Goal: Task Accomplishment & Management: Use online tool/utility

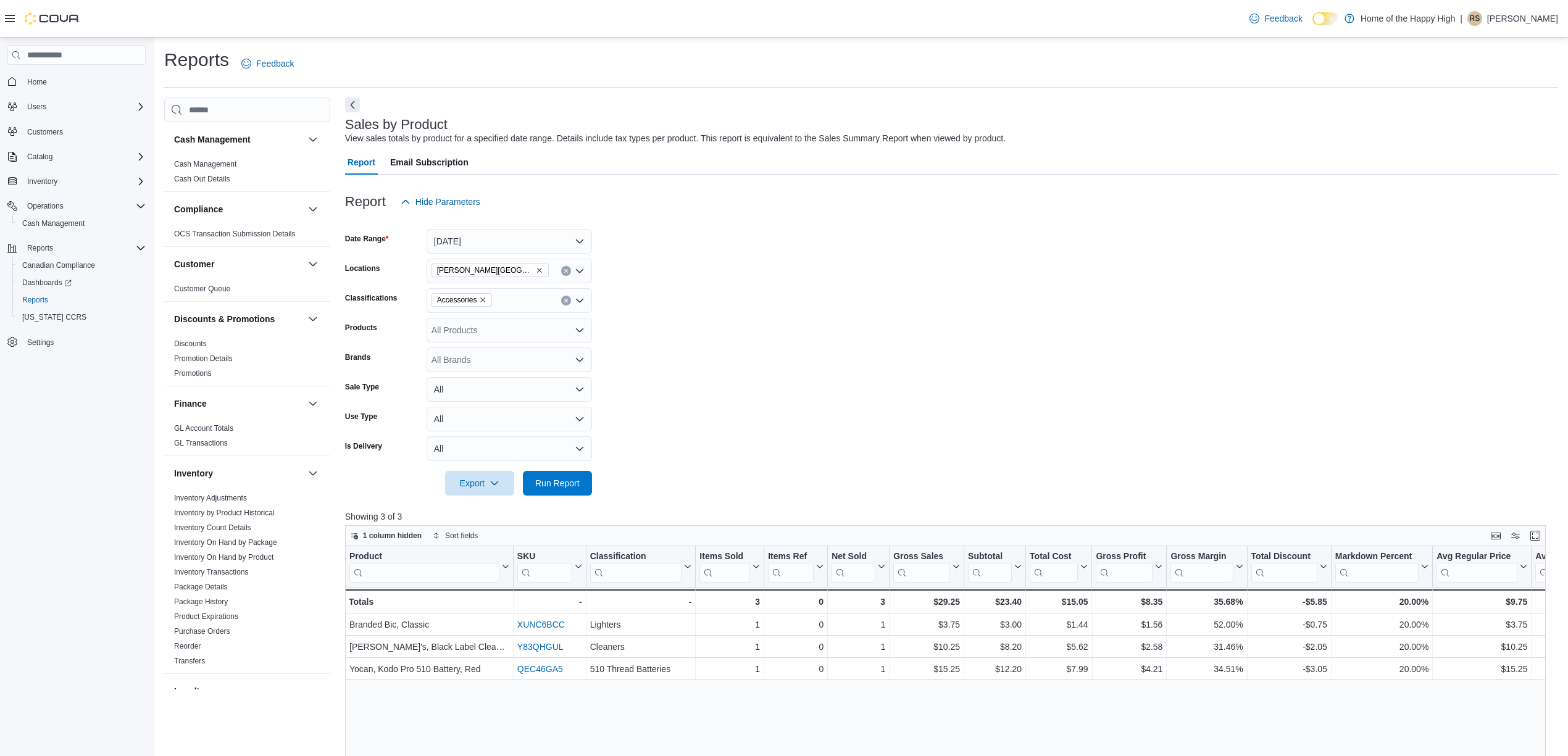
scroll to position [566, 0]
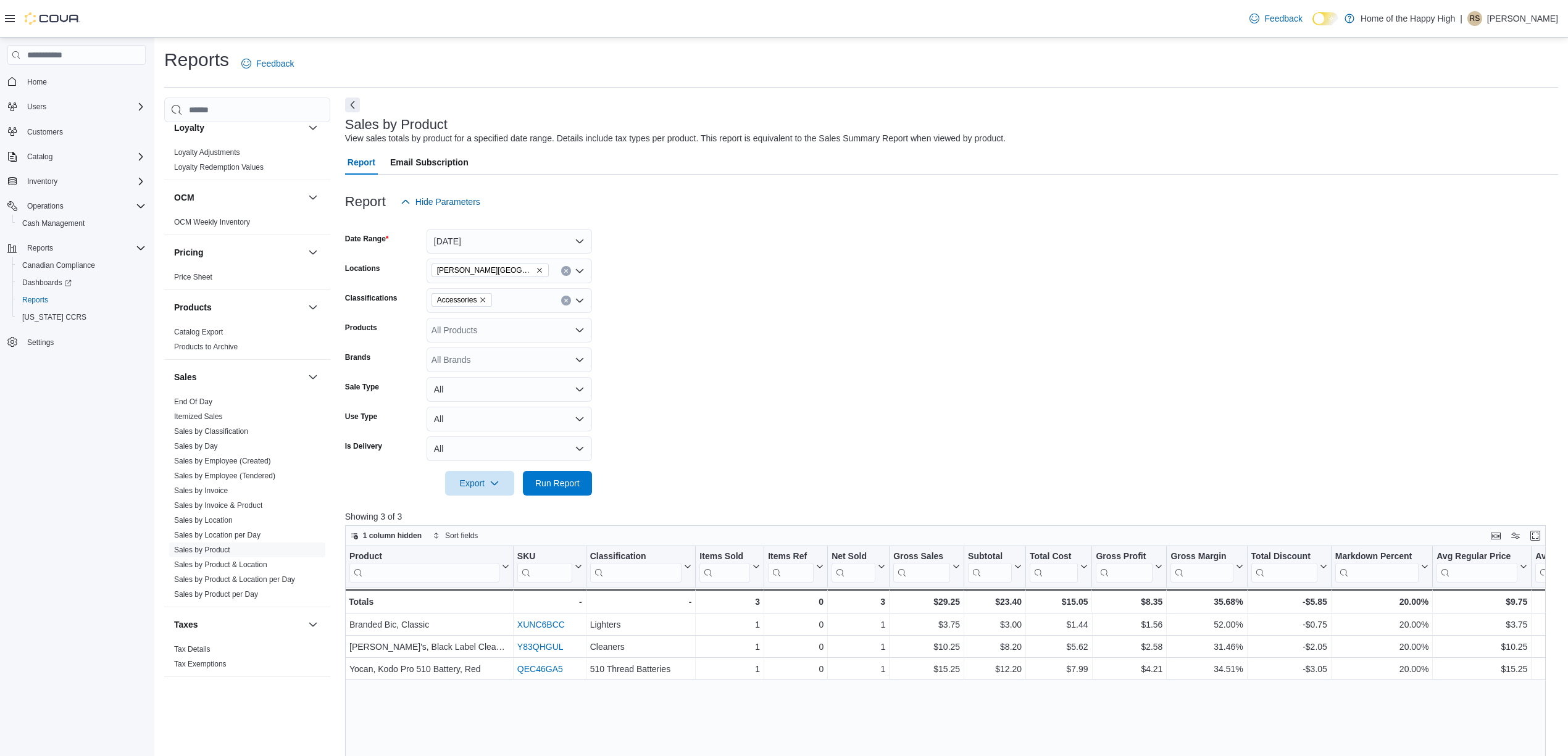
click at [640, 210] on div "Report Hide Parameters" at bounding box center [952, 202] width 1214 height 25
click at [215, 524] on link "Sales by Location" at bounding box center [204, 520] width 59 height 9
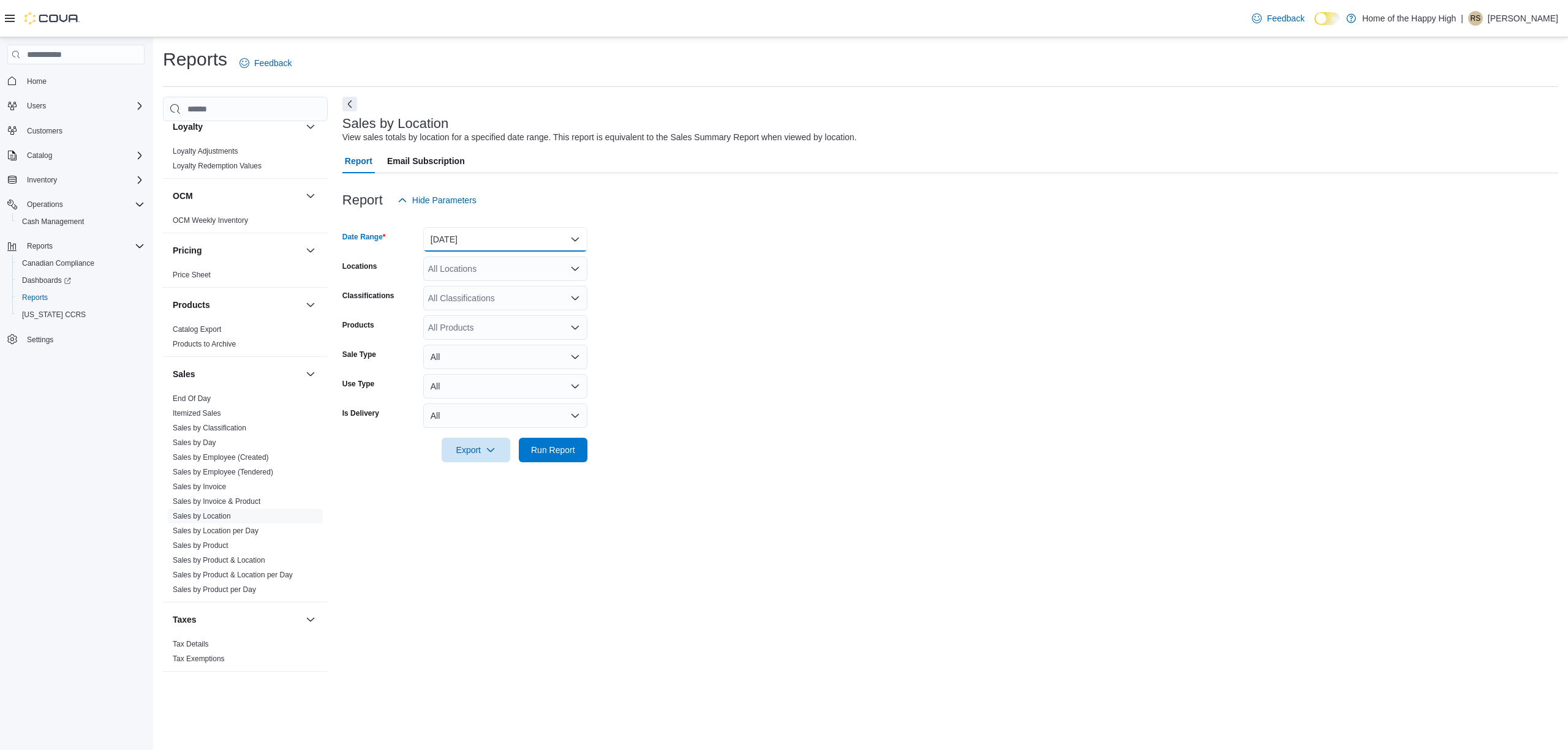
drag, startPoint x: 484, startPoint y: 231, endPoint x: 484, endPoint y: 249, distance: 18.0
click at [483, 236] on button "[DATE]" at bounding box center [505, 239] width 164 height 24
click at [488, 292] on span "[DATE]" at bounding box center [512, 288] width 139 height 15
click at [493, 267] on div "All Locations" at bounding box center [505, 269] width 164 height 24
type input "****"
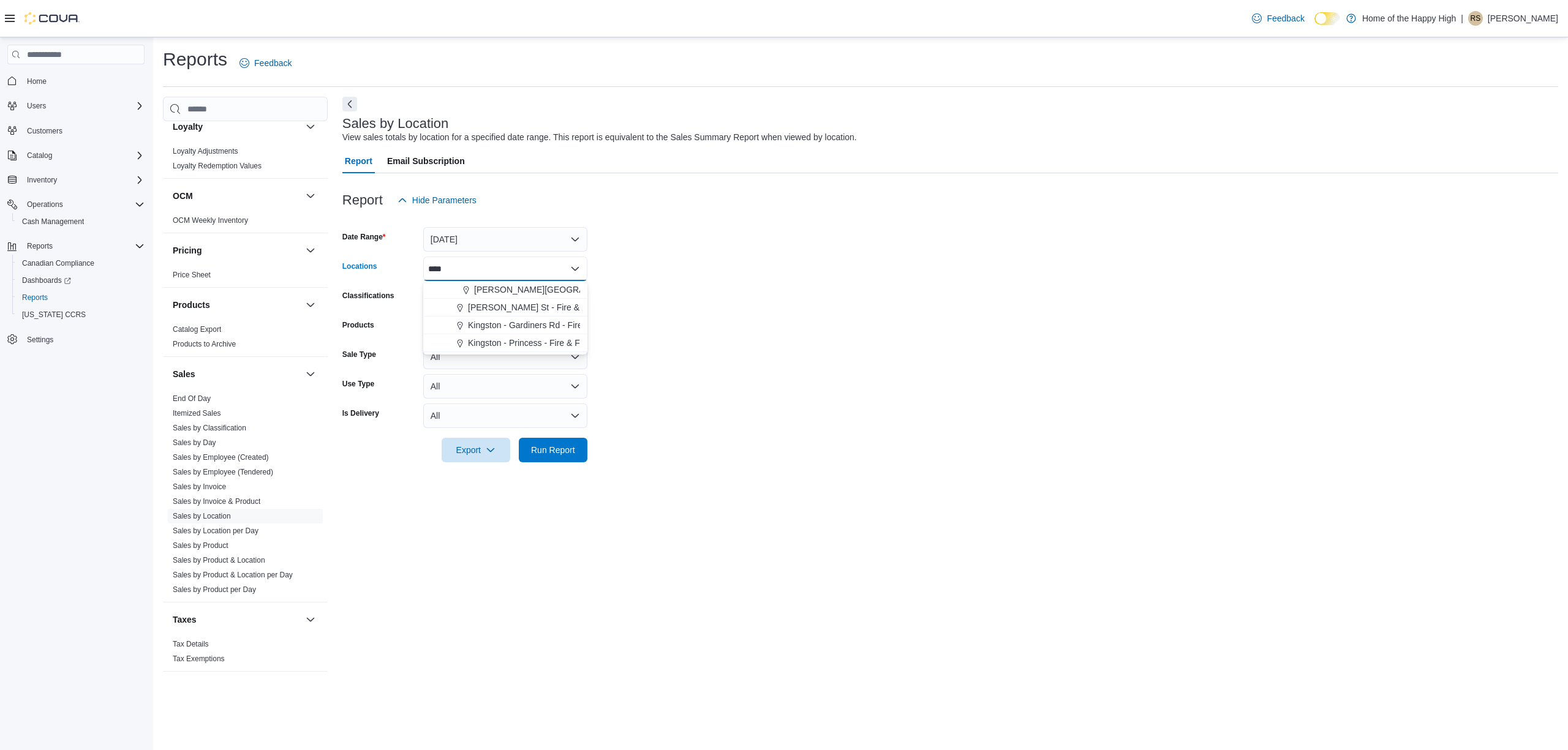
drag, startPoint x: 505, startPoint y: 292, endPoint x: 582, endPoint y: 322, distance: 82.6
click at [510, 296] on button "[PERSON_NAME][GEOGRAPHIC_DATA] - Fire & Flower" at bounding box center [505, 290] width 164 height 18
click at [820, 385] on form "Date Range [DATE] Locations [GEOGRAPHIC_DATA][PERSON_NAME][GEOGRAPHIC_DATA] - F…" at bounding box center [950, 337] width 1216 height 250
click at [569, 452] on span "Run Report" at bounding box center [553, 450] width 44 height 12
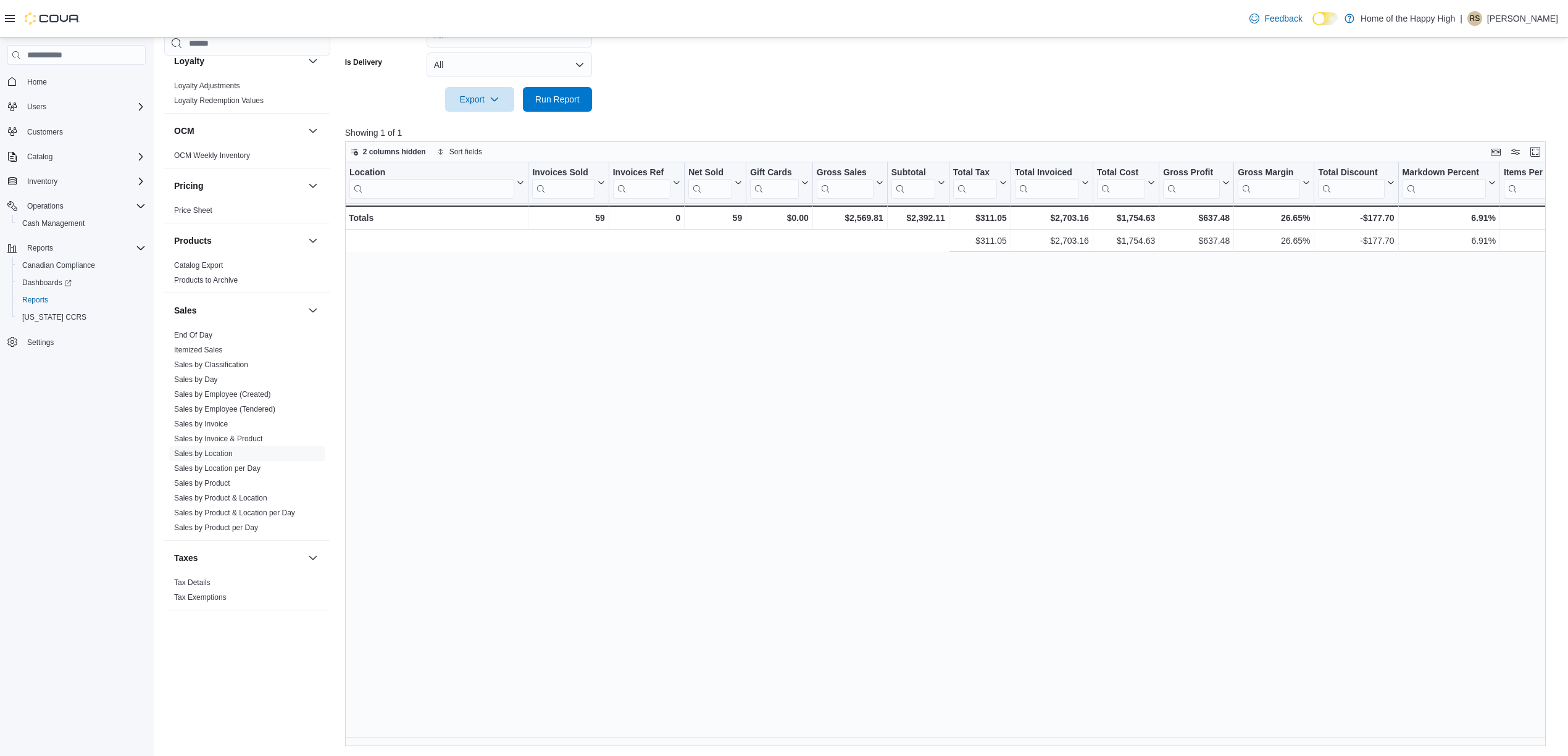
scroll to position [0, 734]
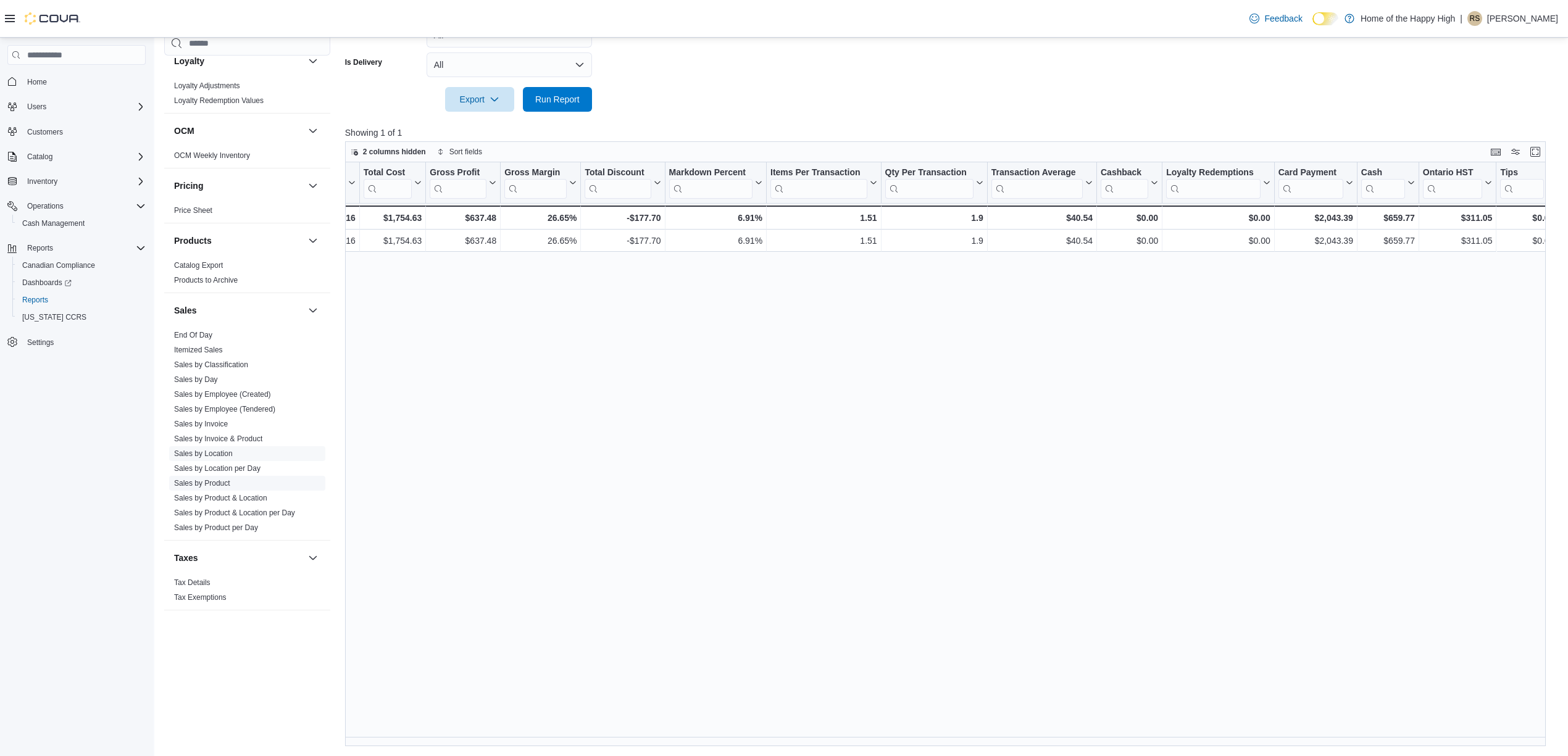
click at [195, 480] on link "Sales by Product" at bounding box center [202, 483] width 56 height 9
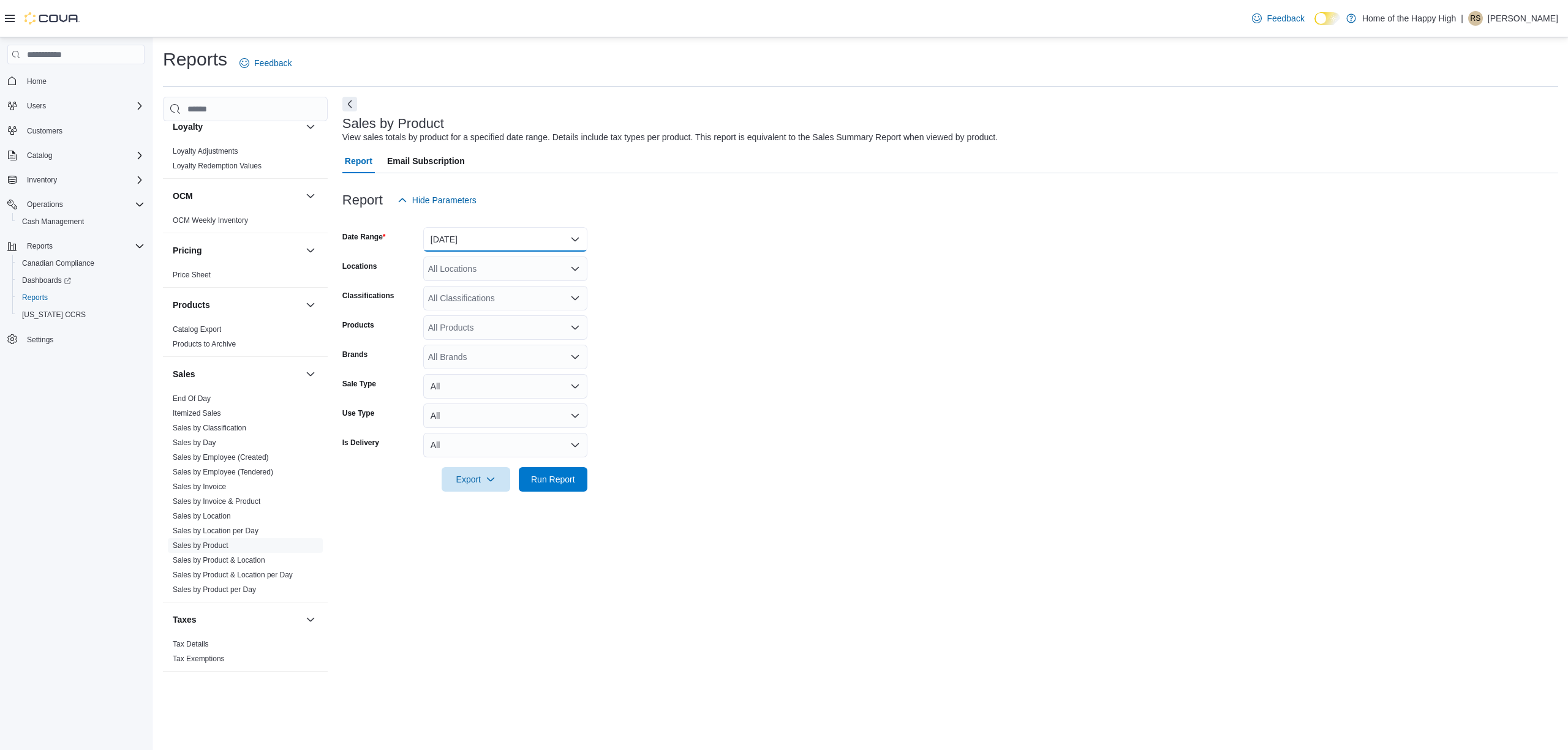
drag, startPoint x: 473, startPoint y: 234, endPoint x: 479, endPoint y: 245, distance: 12.5
click at [473, 236] on button "[DATE]" at bounding box center [505, 239] width 164 height 24
click at [484, 280] on button "[DATE]" at bounding box center [505, 288] width 164 height 24
click at [501, 272] on div "All Locations" at bounding box center [505, 269] width 164 height 24
type input "****"
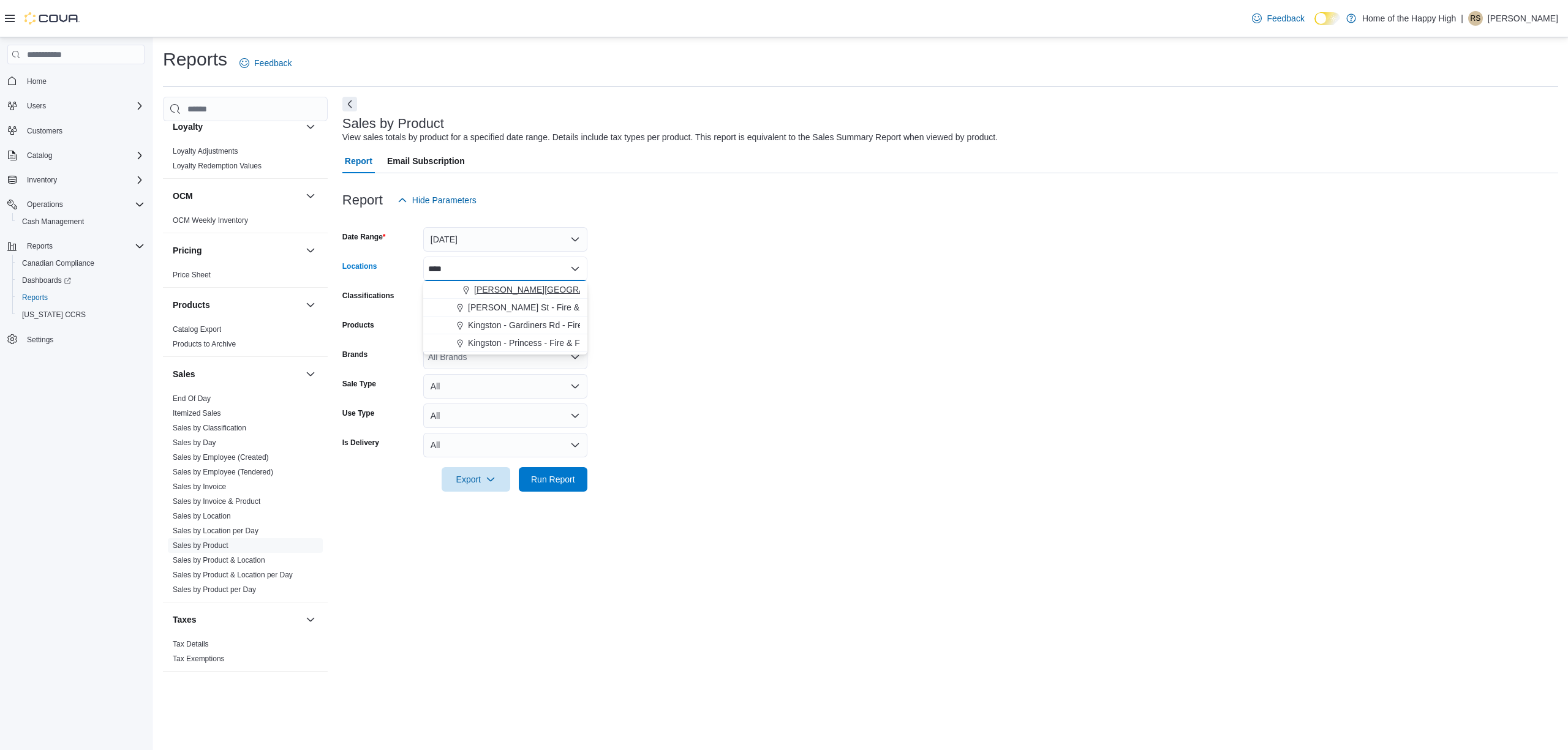
click at [514, 282] on button "[PERSON_NAME][GEOGRAPHIC_DATA] - Fire & Flower" at bounding box center [505, 290] width 164 height 18
click at [801, 434] on form "Date Range [DATE] Locations Combo box. Selected. king. Selected. Combo box inpu…" at bounding box center [950, 352] width 1216 height 279
click at [548, 471] on span "Run Report" at bounding box center [553, 479] width 54 height 24
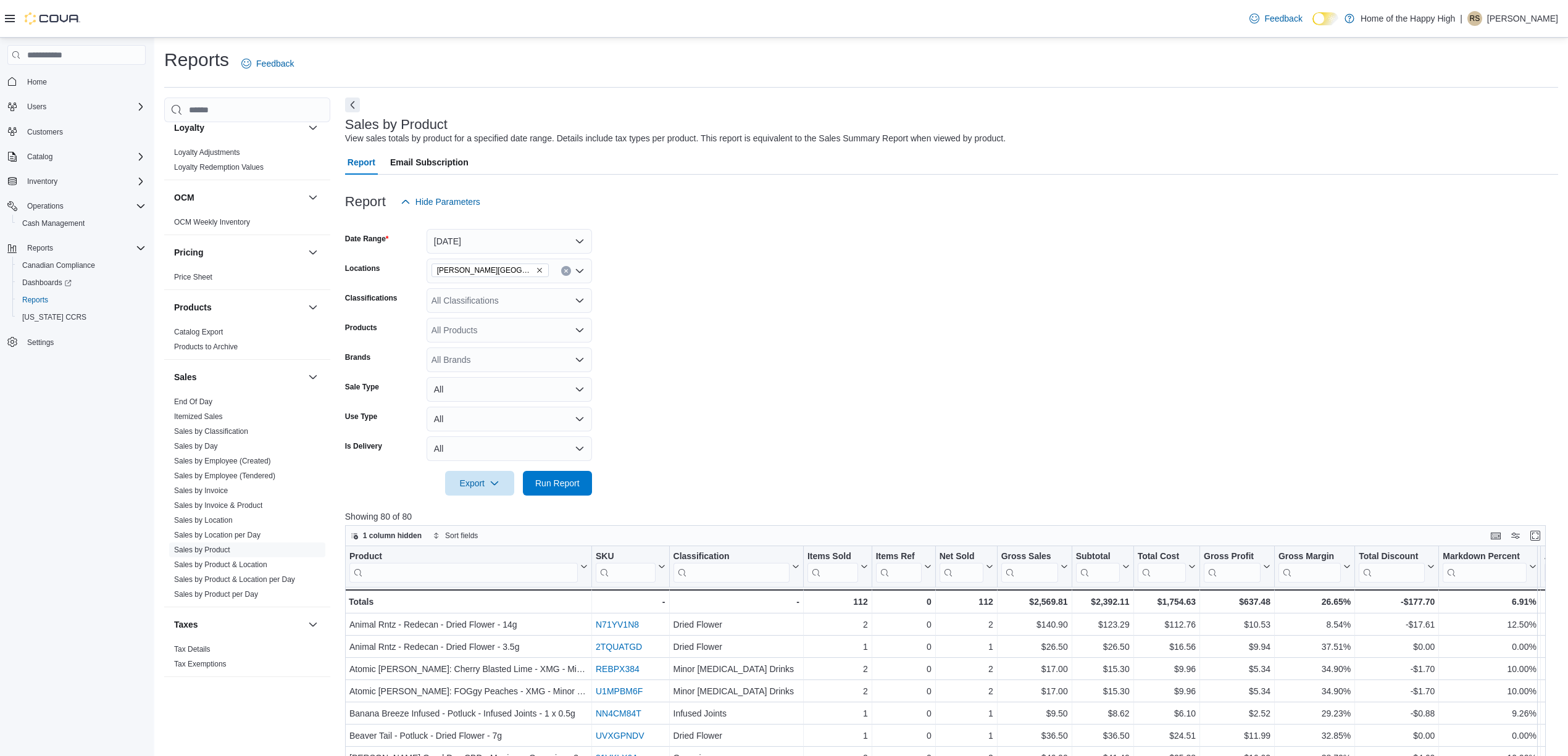
click at [505, 290] on div "All Classifications" at bounding box center [509, 301] width 165 height 25
type input "***"
click at [543, 326] on div "Accessories" at bounding box center [509, 321] width 151 height 12
drag, startPoint x: 845, startPoint y: 452, endPoint x: 579, endPoint y: 537, distance: 279.3
click at [845, 455] on form "Date Range [DATE] Locations [GEOGRAPHIC_DATA][PERSON_NAME][GEOGRAPHIC_DATA] - F…" at bounding box center [952, 354] width 1214 height 282
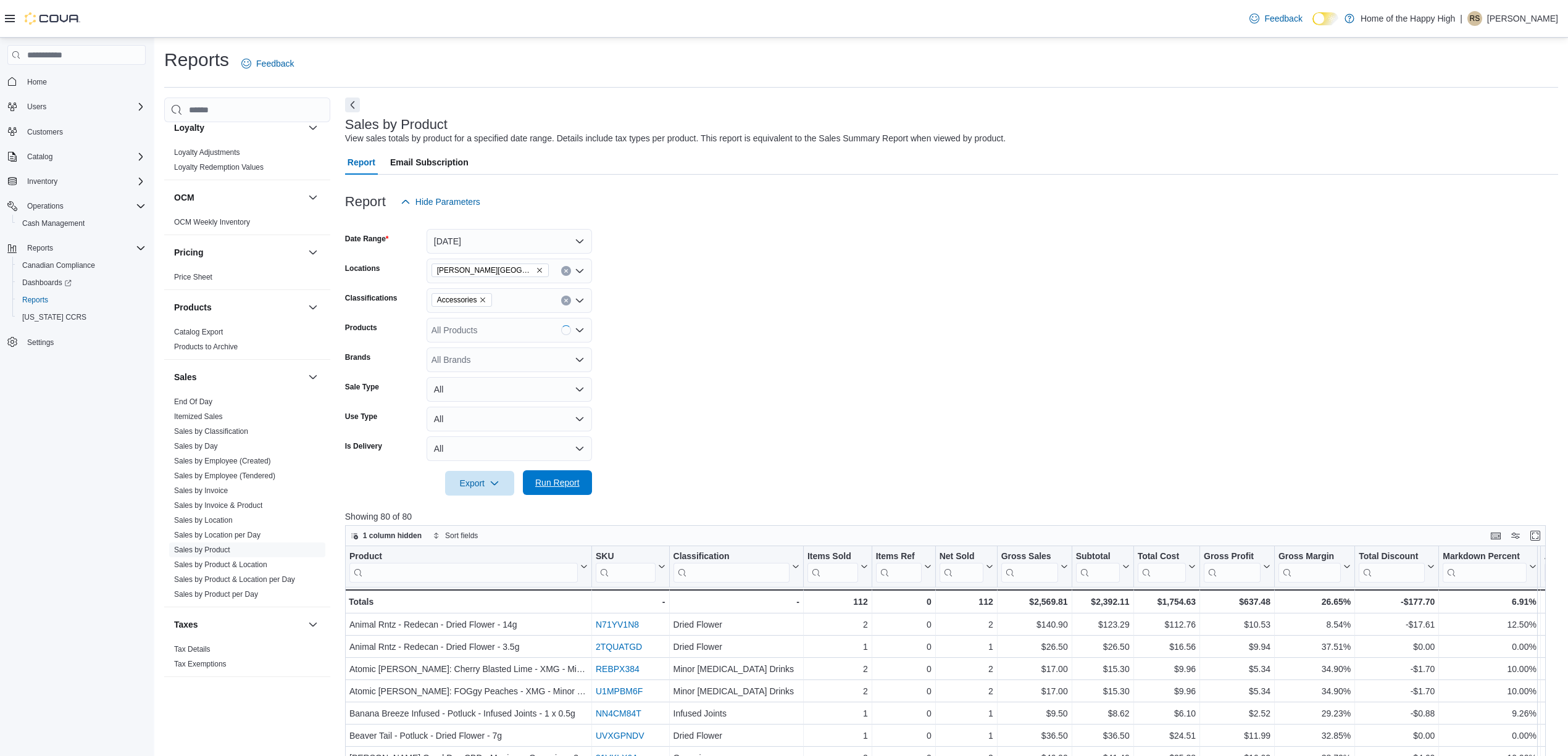
click at [567, 487] on span "Run Report" at bounding box center [557, 483] width 45 height 12
